Goal: Task Accomplishment & Management: Use online tool/utility

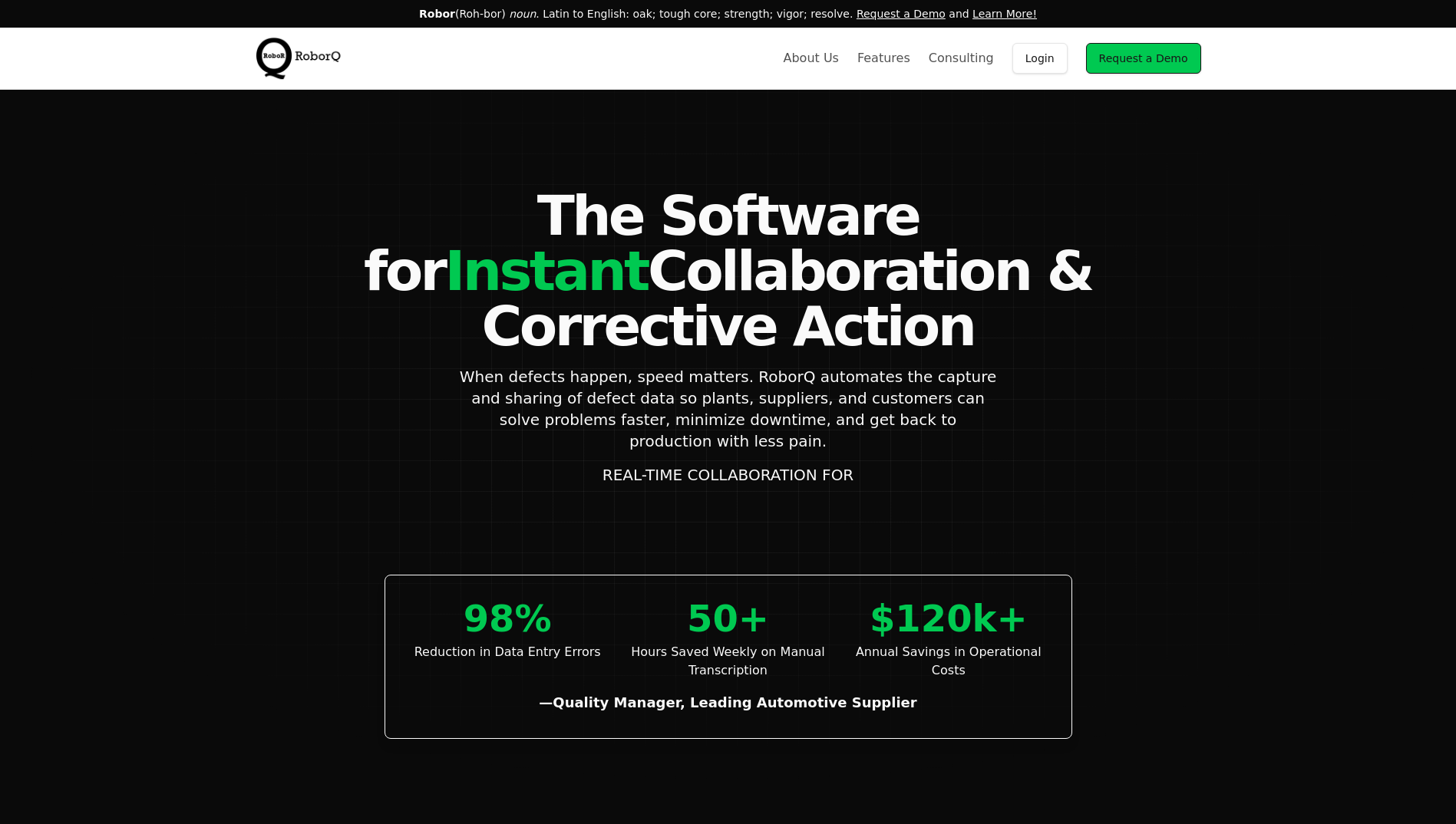
click at [1049, 58] on link "Login" at bounding box center [1040, 58] width 55 height 31
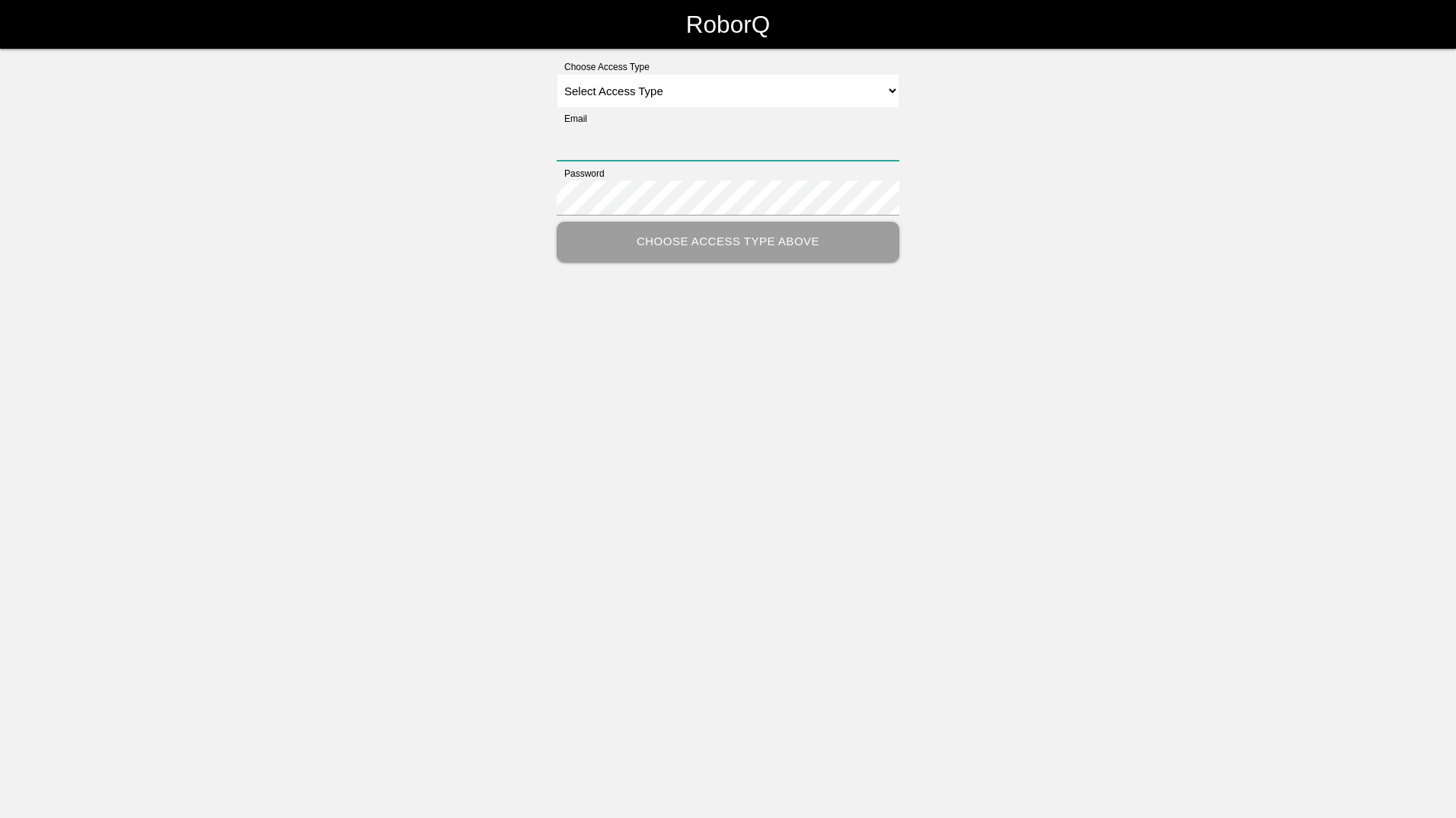
type input "[PERSON_NAME][EMAIL_ADDRESS][PERSON_NAME][DOMAIN_NAME]"
click at [892, 87] on select "Select Access Type Admin Customer Supervisor Worker" at bounding box center [728, 91] width 343 height 34
select select "Customer"
click at [557, 74] on select "Select Access Type Admin Customer Supervisor Worker" at bounding box center [728, 91] width 343 height 34
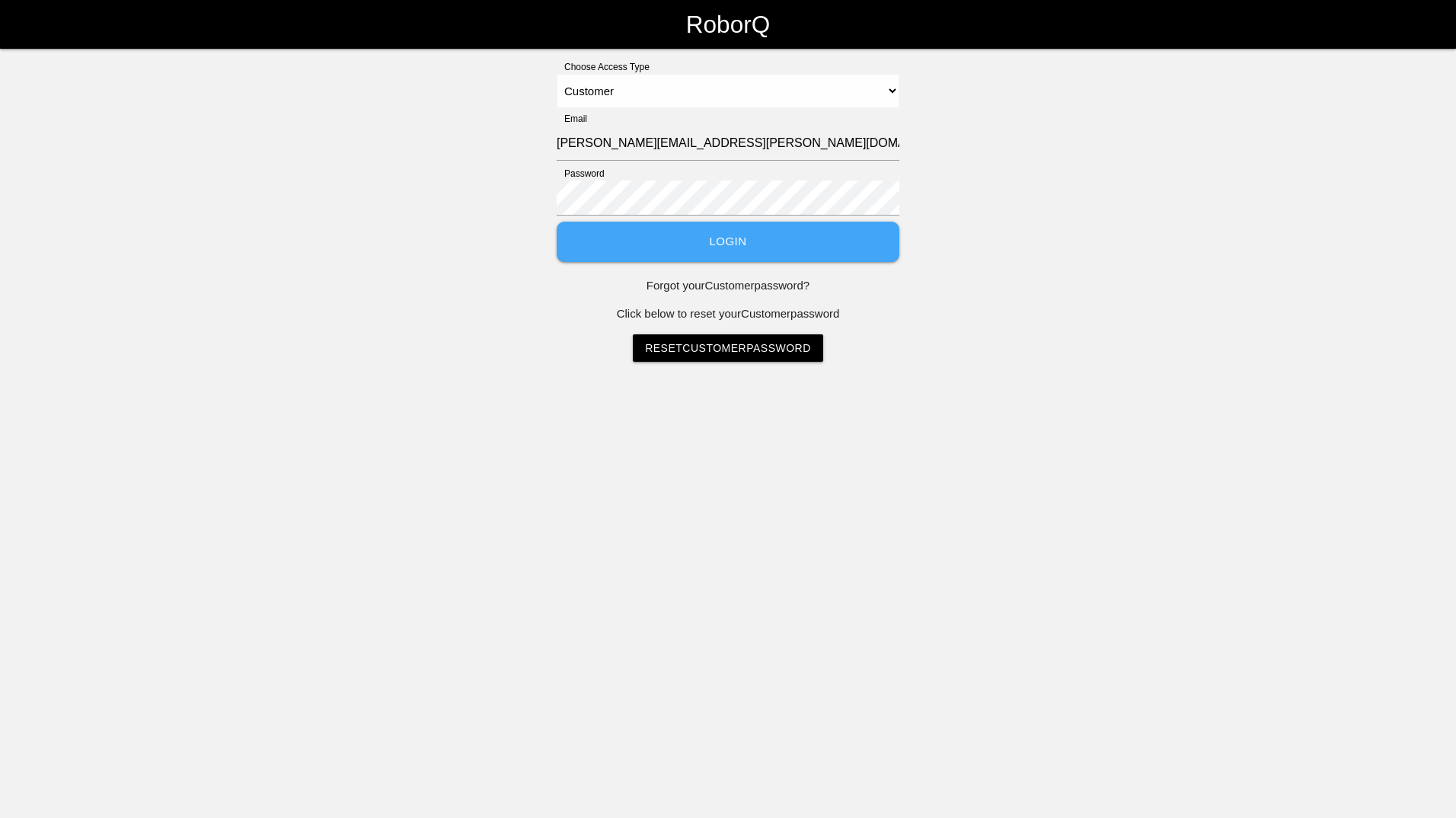
click at [739, 244] on button "Login" at bounding box center [728, 241] width 343 height 40
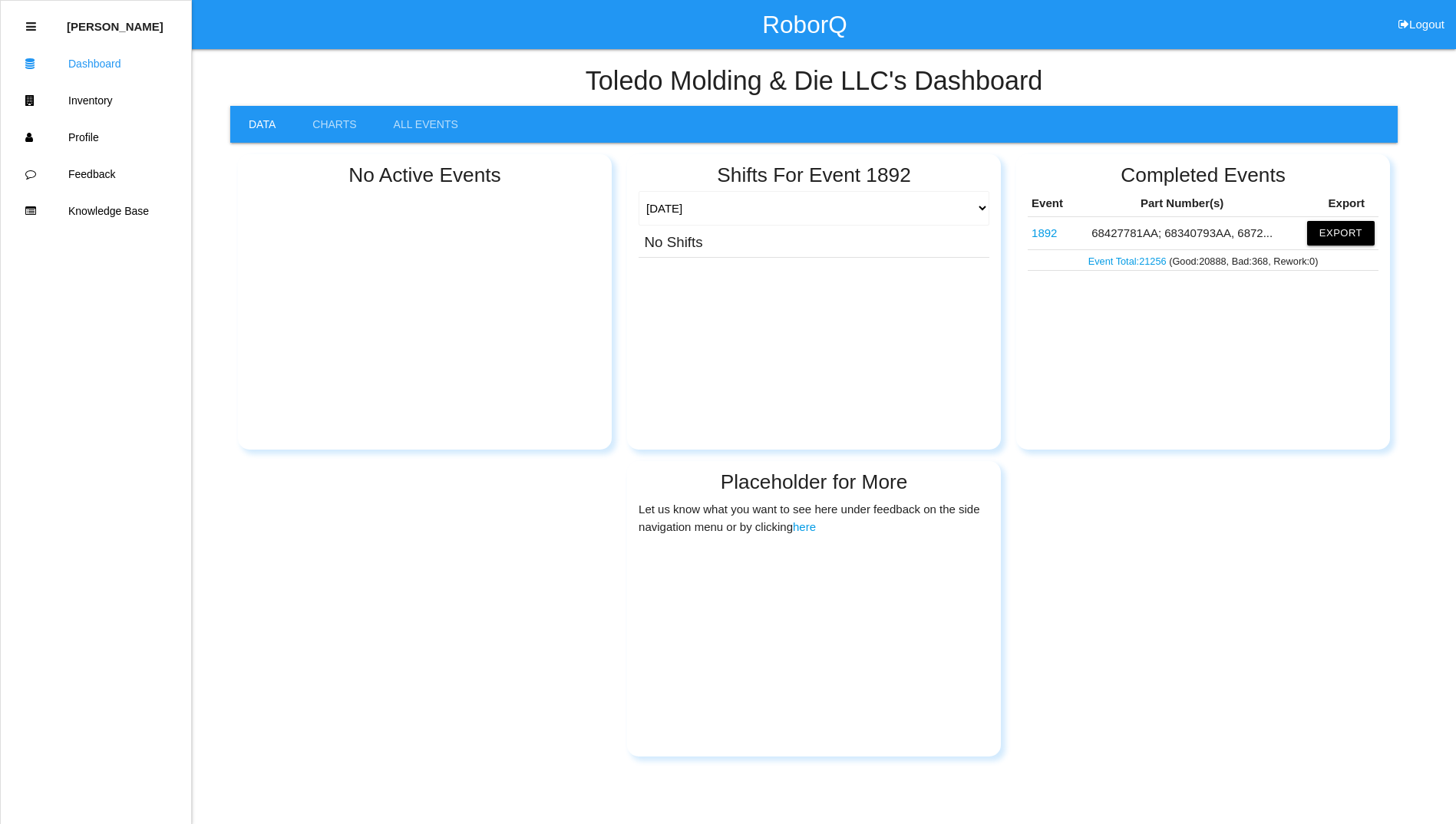
click at [1054, 232] on link "1892" at bounding box center [1044, 233] width 25 height 13
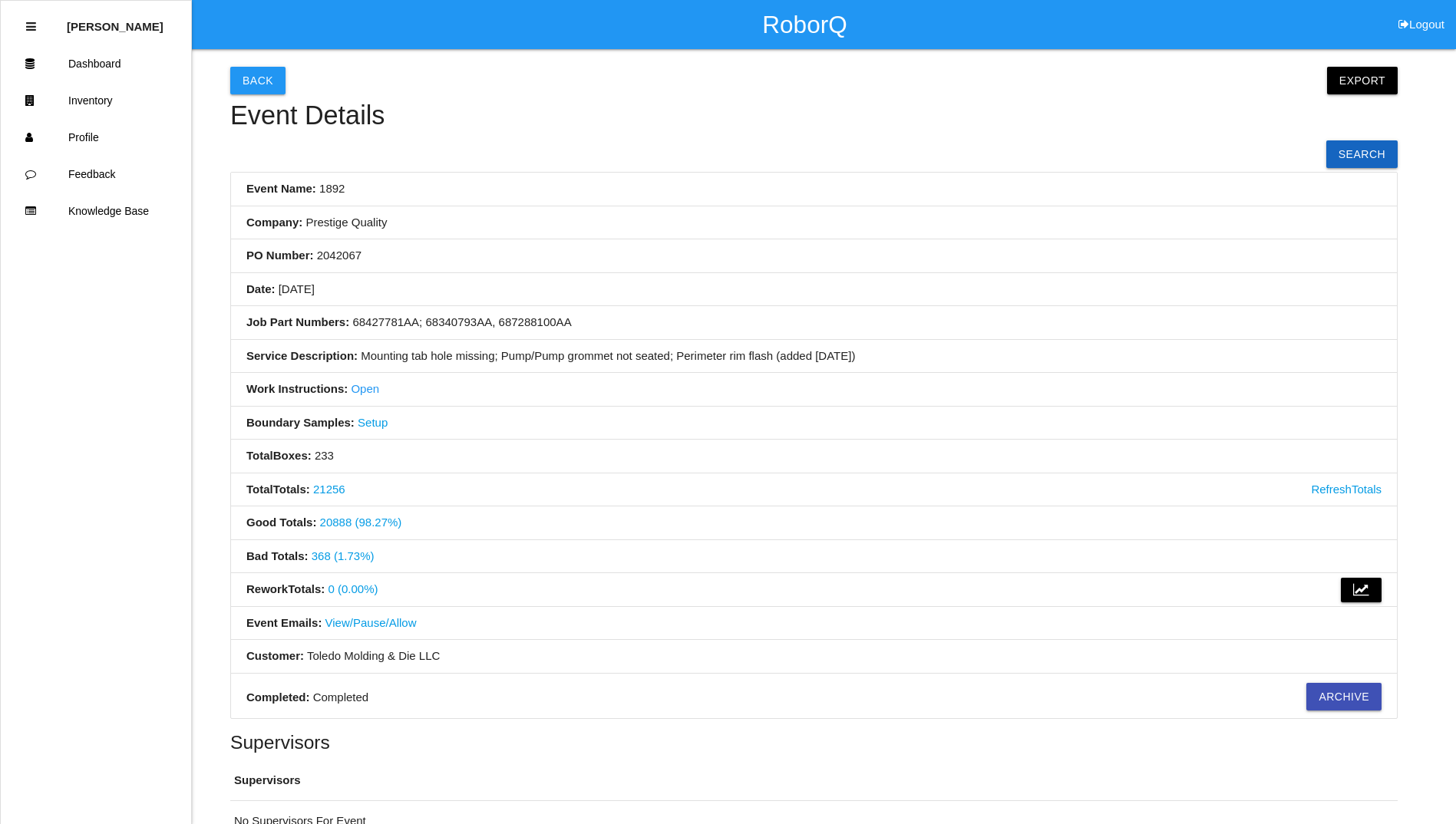
click at [366, 391] on link "Open" at bounding box center [365, 389] width 28 height 13
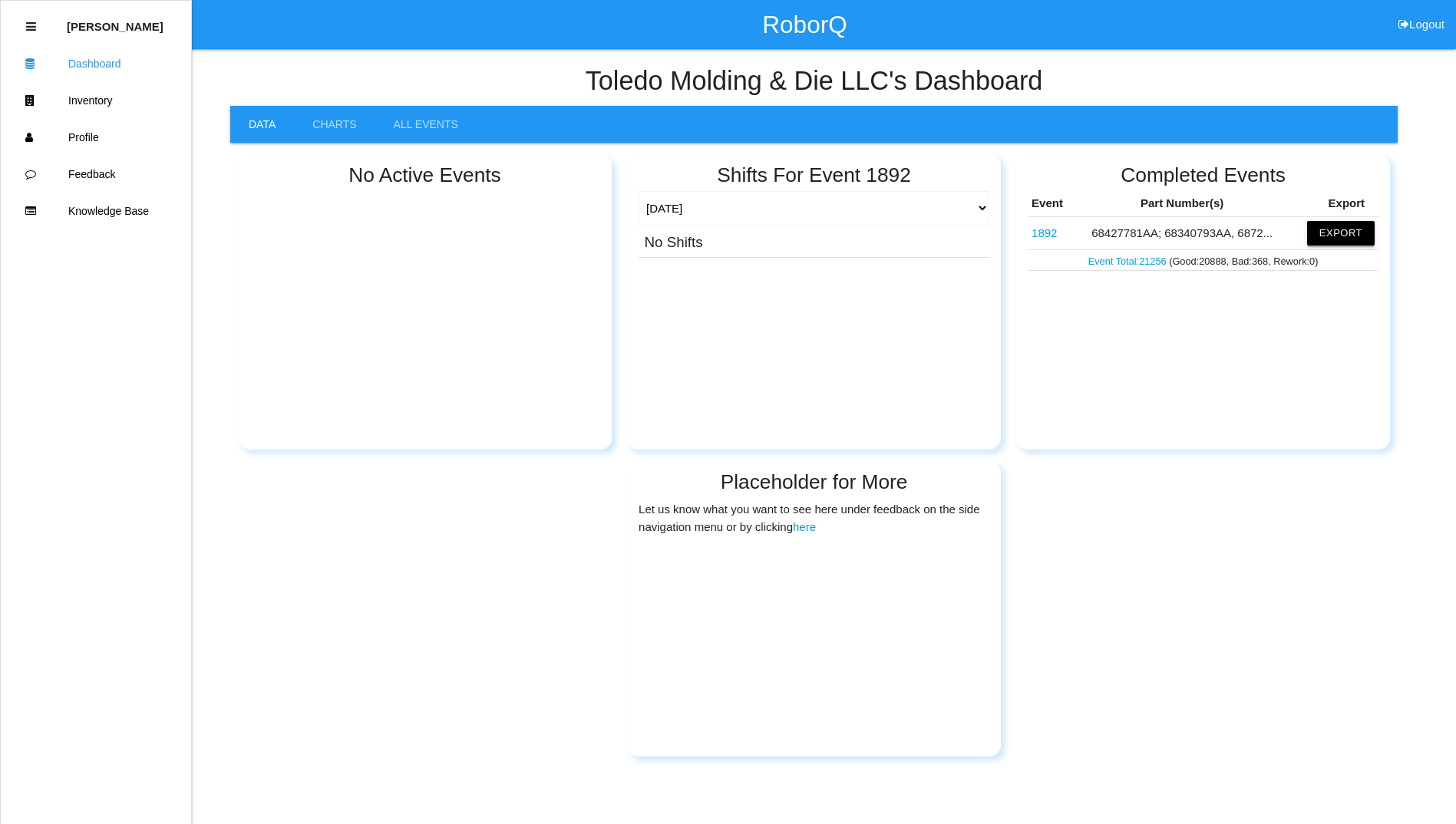
click at [1344, 233] on button "Export" at bounding box center [1341, 233] width 67 height 24
click at [1329, 233] on button "Excel" at bounding box center [1327, 233] width 28 height 13
click at [1331, 575] on div "No Active Events Shifts For Event 1892 [DATE] [DATE] Range Last 7 days (10/07-1…" at bounding box center [814, 450] width 1168 height 614
click at [1419, 11] on button "Logout" at bounding box center [1421, 6] width 69 height 11
select select "Customer"
